Goal: Book appointment/travel/reservation

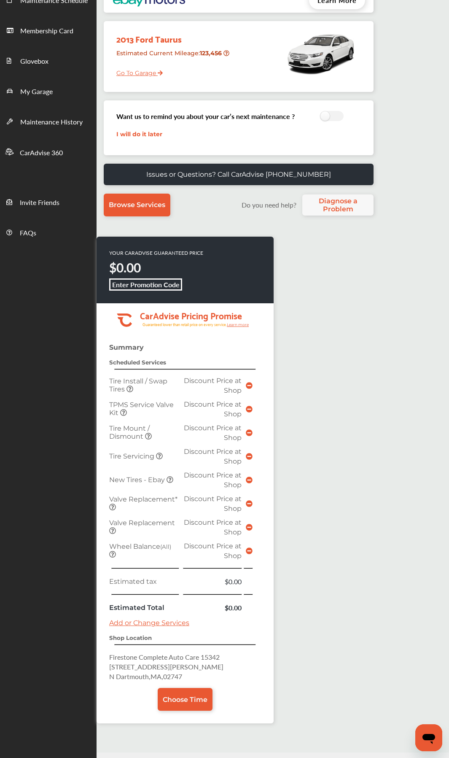
scroll to position [138, 0]
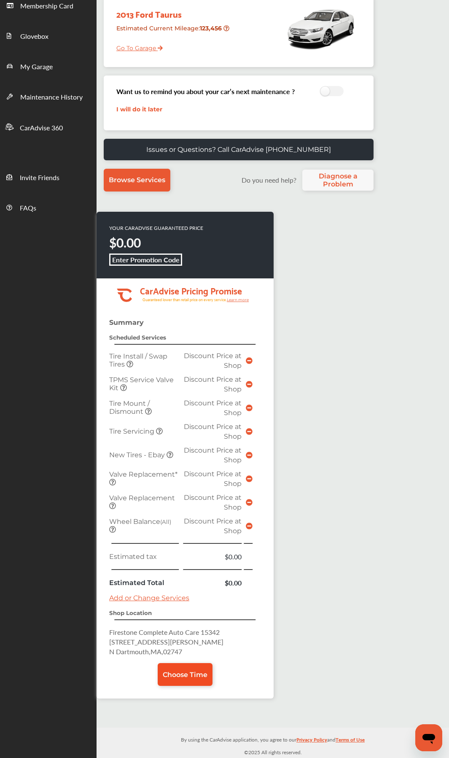
click at [205, 403] on link "Choose Time" at bounding box center [185, 674] width 55 height 23
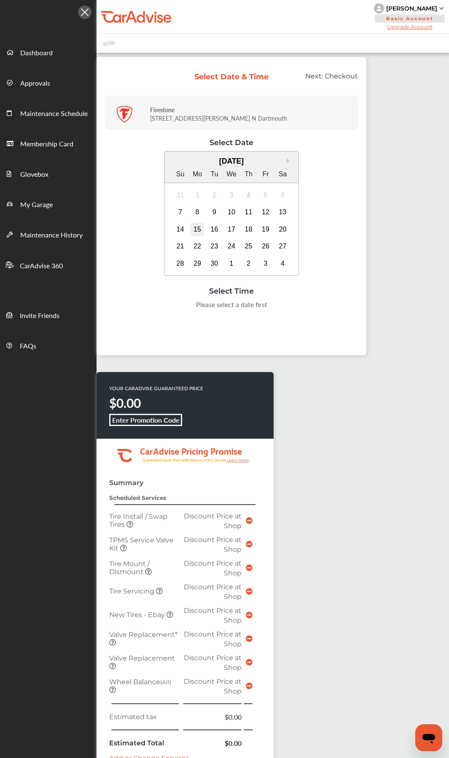
click at [197, 233] on div "15" at bounding box center [197, 229] width 13 height 13
click at [153, 309] on div "8:00 AM" at bounding box center [147, 306] width 40 height 15
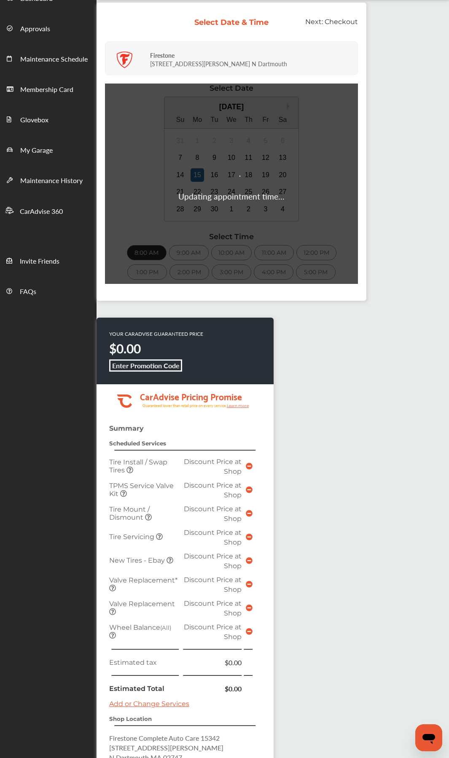
scroll to position [130, 0]
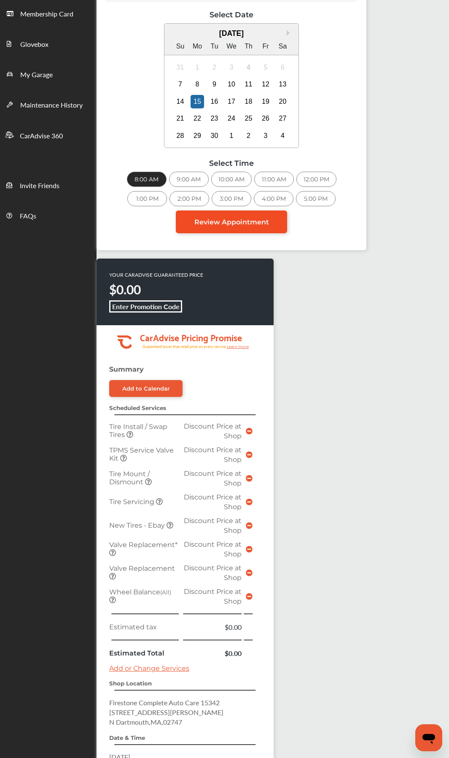
click at [266, 228] on link "Review Appointment" at bounding box center [231, 221] width 111 height 23
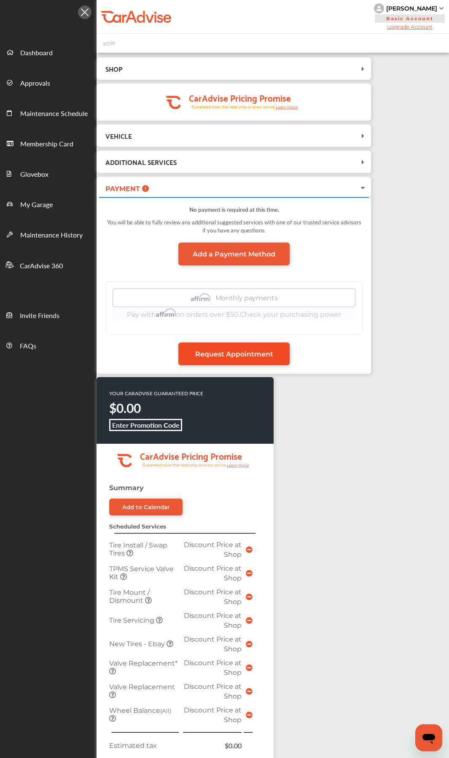
click at [256, 356] on span "Request Appointment" at bounding box center [234, 354] width 78 height 8
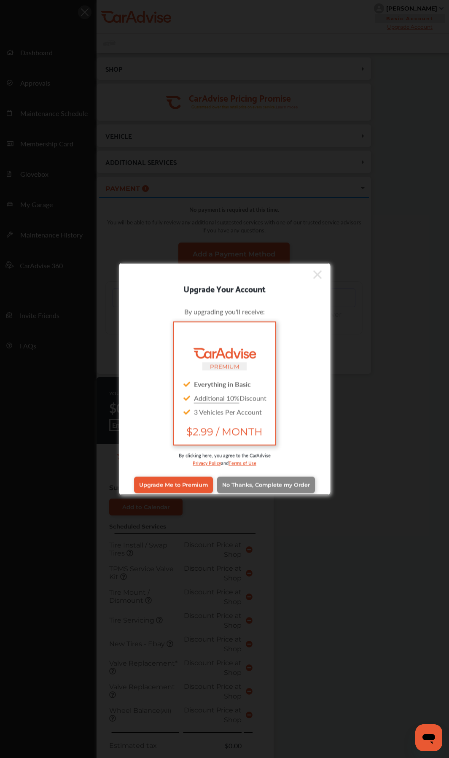
click at [297, 403] on span "No Thanks, Complete my Order" at bounding box center [266, 485] width 88 height 6
